Goal: Information Seeking & Learning: Find specific fact

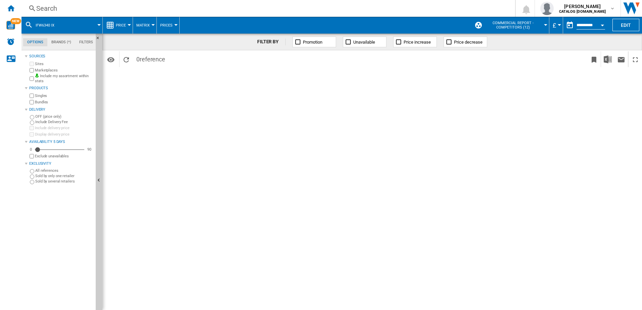
click at [57, 6] on div "Search" at bounding box center [267, 8] width 462 height 9
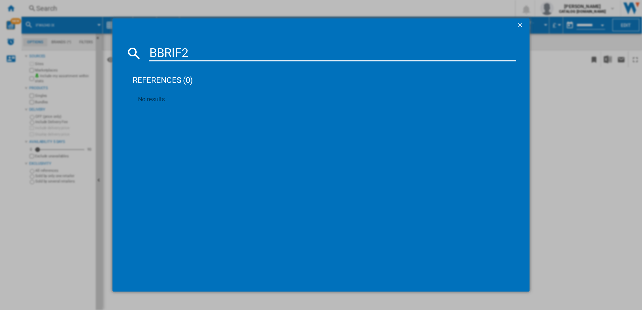
type input "BBRIF"
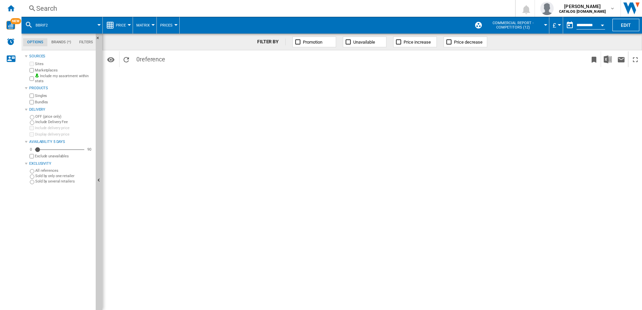
click at [50, 25] on button "BBRIF2" at bounding box center [45, 25] width 19 height 17
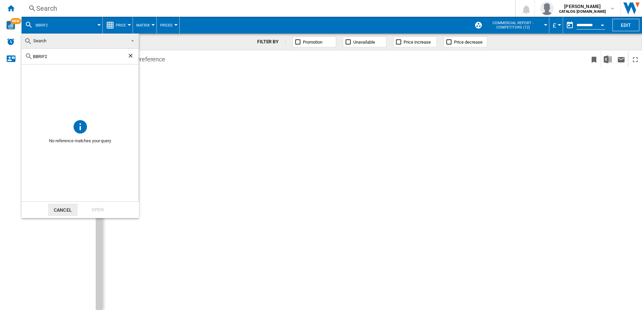
click at [128, 57] on ng-md-icon "Clear search" at bounding box center [131, 56] width 8 height 8
click at [67, 8] on md-backdrop at bounding box center [321, 155] width 642 height 310
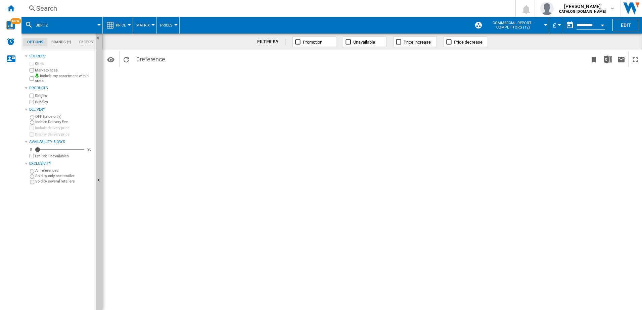
click at [59, 43] on md-tab-item "Brands (*)" at bounding box center [61, 42] width 28 height 8
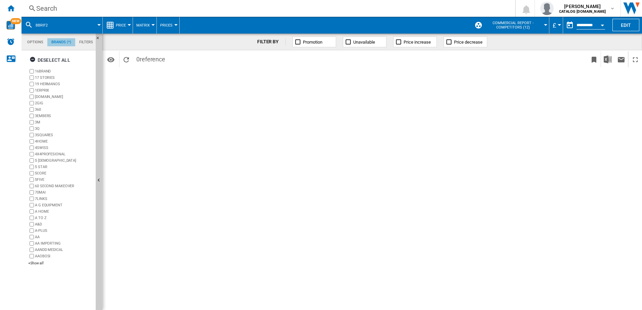
scroll to position [26, 0]
click at [92, 5] on div "Search" at bounding box center [267, 8] width 462 height 9
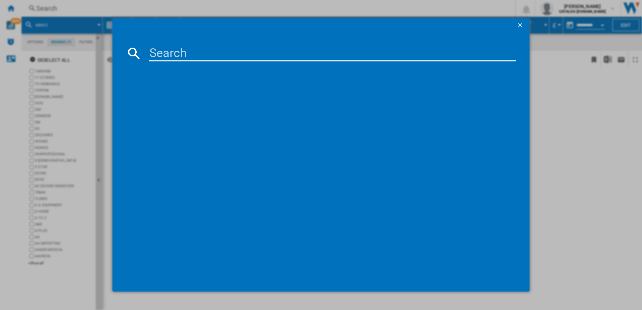
click at [173, 55] on input at bounding box center [333, 53] width 368 height 16
drag, startPoint x: 180, startPoint y: 52, endPoint x: 220, endPoint y: 55, distance: 40.4
click at [220, 55] on input "BBRIF22300X" at bounding box center [333, 53] width 368 height 16
type input "BBRIF"
